Goal: Transaction & Acquisition: Purchase product/service

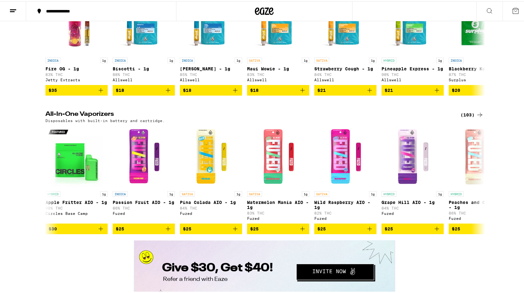
scroll to position [965, 0]
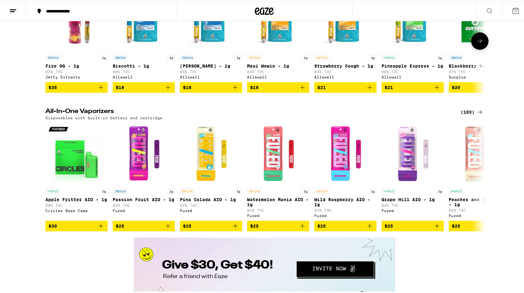
click at [478, 44] on icon at bounding box center [479, 39] width 7 height 7
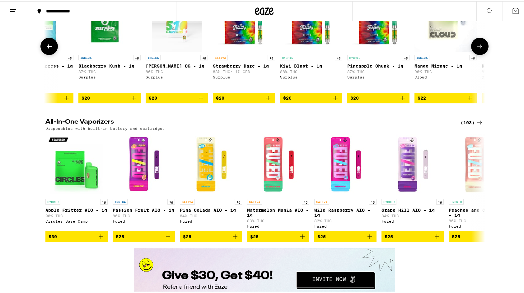
click at [478, 54] on button at bounding box center [479, 44] width 17 height 17
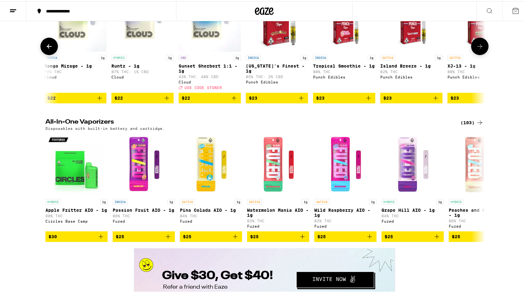
click at [478, 54] on button at bounding box center [479, 44] width 17 height 17
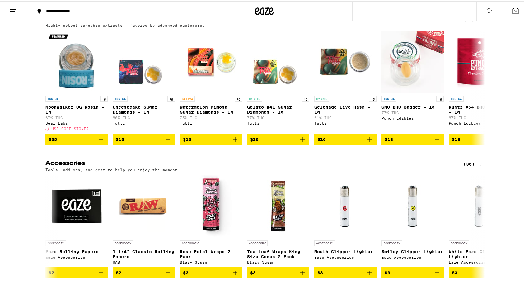
scroll to position [2646, 0]
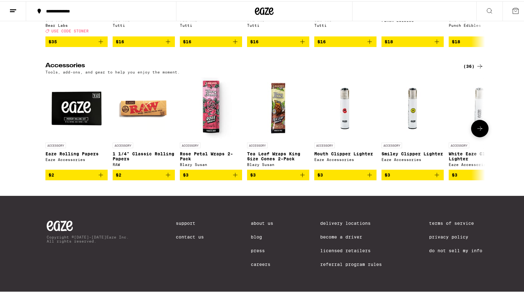
click at [480, 131] on icon at bounding box center [479, 127] width 7 height 7
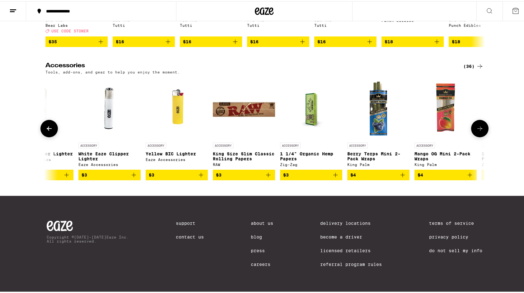
click at [480, 131] on icon at bounding box center [479, 127] width 7 height 7
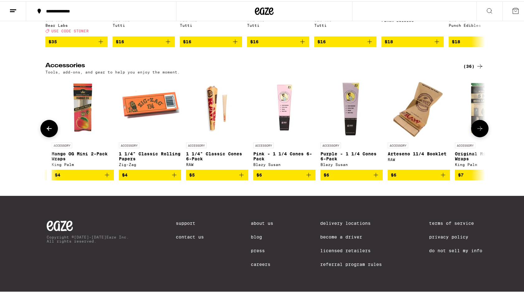
scroll to position [0, 741]
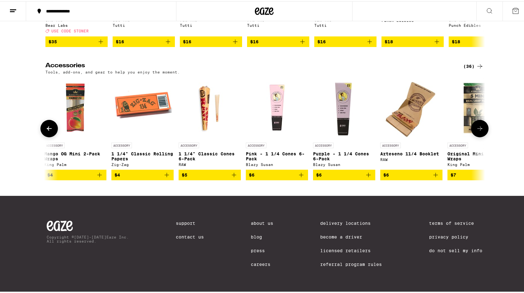
click at [480, 131] on icon at bounding box center [479, 127] width 7 height 7
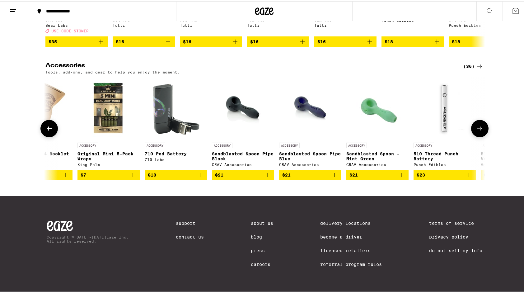
scroll to position [0, 1112]
click at [480, 131] on icon at bounding box center [479, 127] width 7 height 7
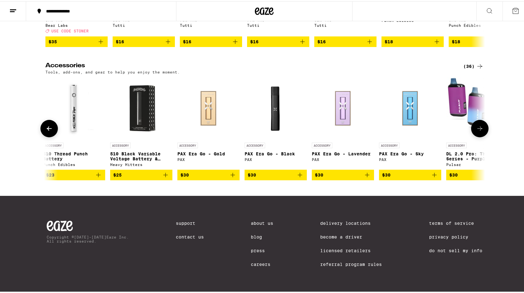
click at [45, 131] on icon at bounding box center [48, 127] width 7 height 7
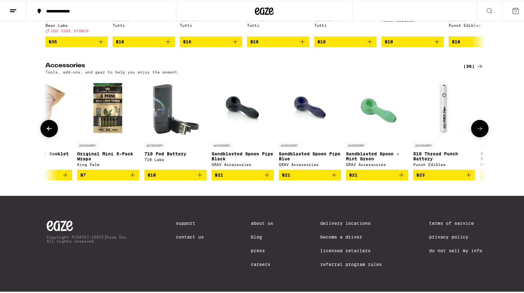
click at [479, 131] on icon at bounding box center [479, 127] width 7 height 7
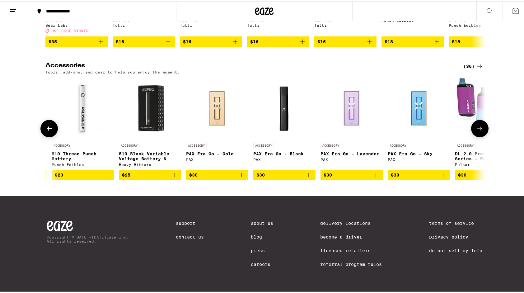
scroll to position [0, 1482]
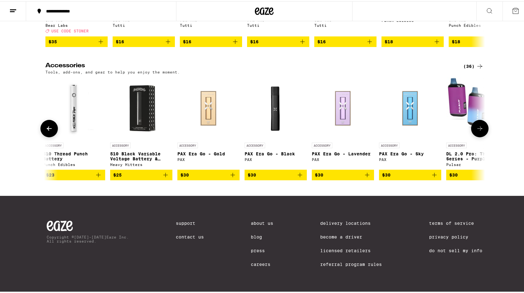
click at [479, 131] on icon at bounding box center [479, 127] width 7 height 7
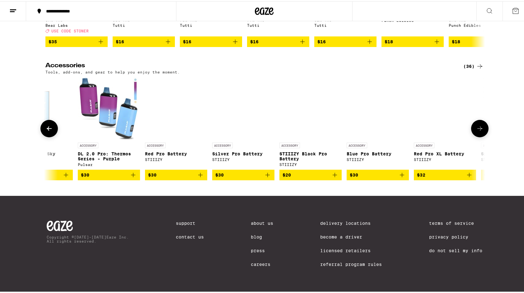
scroll to position [0, 1853]
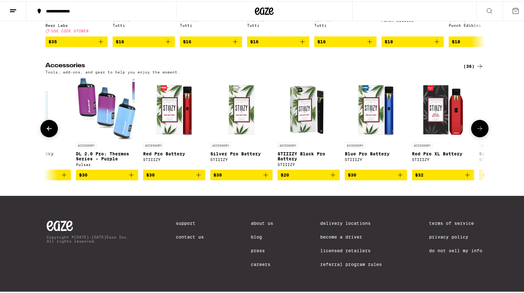
click at [478, 131] on icon at bounding box center [479, 127] width 7 height 7
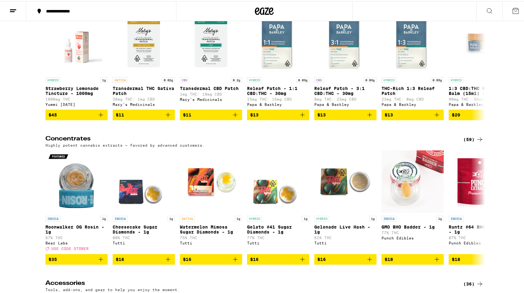
scroll to position [2429, 0]
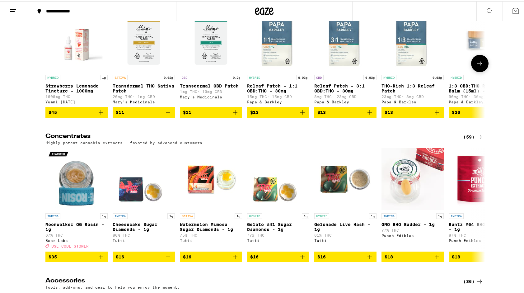
click at [480, 66] on icon at bounding box center [479, 62] width 7 height 7
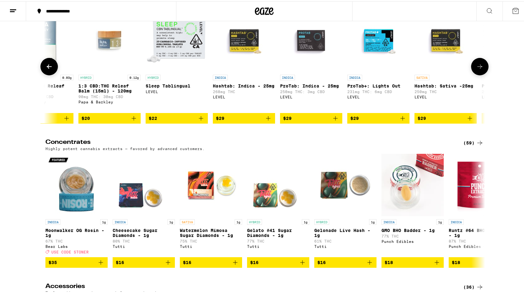
click at [479, 74] on button at bounding box center [479, 65] width 17 height 17
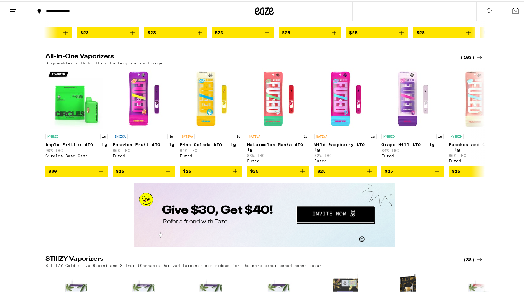
scroll to position [1027, 0]
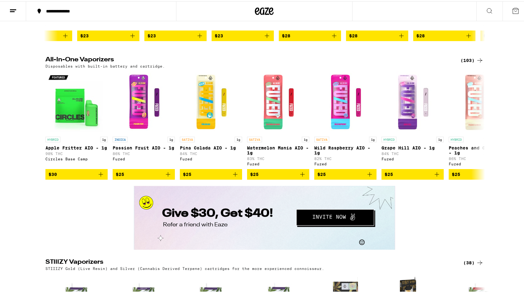
click at [476, 63] on icon at bounding box center [479, 58] width 7 height 7
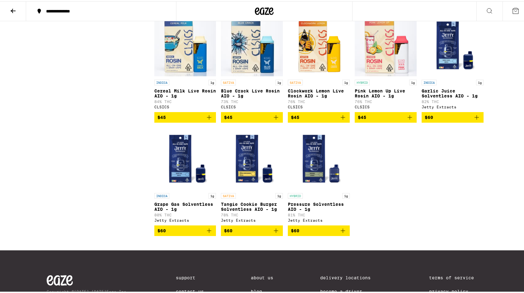
scroll to position [2242, 0]
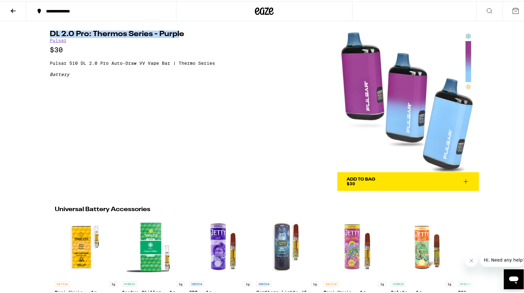
drag, startPoint x: 177, startPoint y: 33, endPoint x: 50, endPoint y: 35, distance: 126.7
click at [50, 35] on h1 "DL 2.0 Pro: Thermos Series - Purple" at bounding box center [146, 32] width 193 height 7
copy h1 "DL 2.0 Pro: Thermos Series - Purpl"
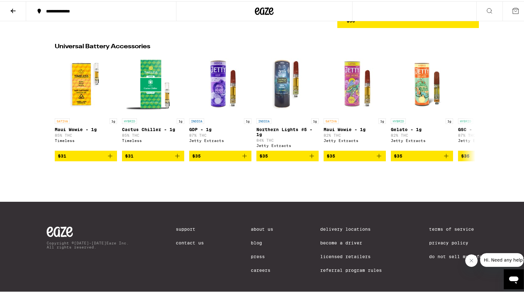
scroll to position [176, 0]
